Goal: Find specific page/section: Find specific page/section

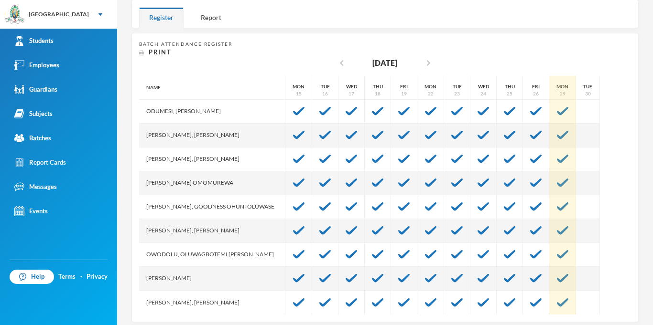
scroll to position [168, 0]
